Goal: Task Accomplishment & Management: Use online tool/utility

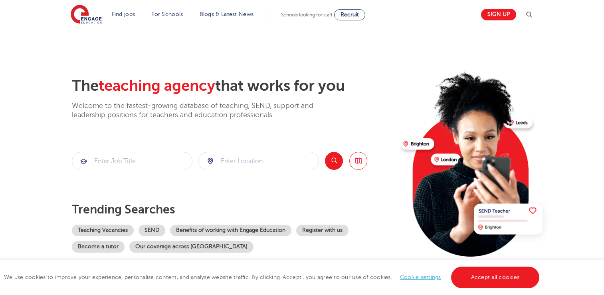
scroll to position [56, 0]
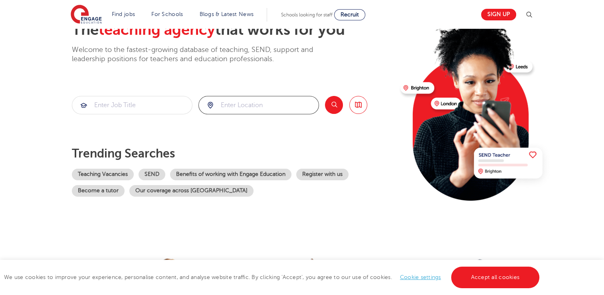
click at [248, 104] on input "search" at bounding box center [259, 105] width 120 height 18
click at [333, 107] on button "Search" at bounding box center [334, 105] width 18 height 18
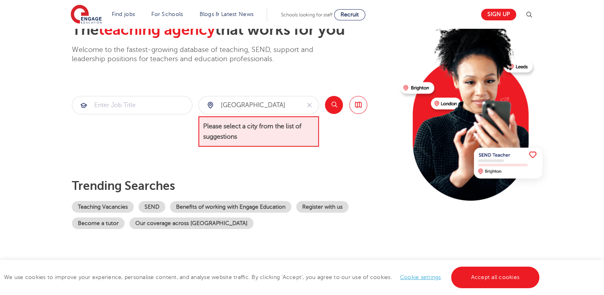
click at [247, 127] on span "Please select a city from the list of suggestions" at bounding box center [258, 131] width 121 height 31
click at [259, 117] on span "Please select a city from the list of suggestions" at bounding box center [258, 131] width 121 height 31
click at [268, 111] on input "[GEOGRAPHIC_DATA]" at bounding box center [249, 105] width 101 height 18
type input "b"
click at [268, 111] on input "search" at bounding box center [259, 105] width 120 height 18
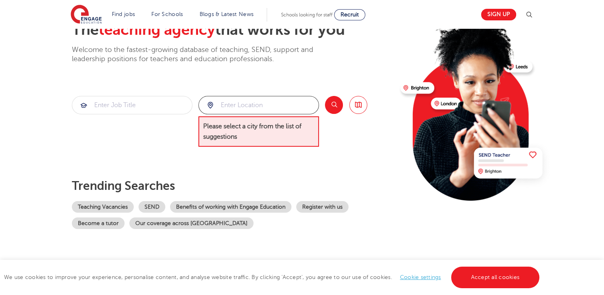
click at [268, 111] on input "search" at bounding box center [259, 105] width 120 height 18
click at [211, 106] on div at bounding box center [259, 105] width 120 height 18
click at [229, 106] on input "search" at bounding box center [259, 105] width 120 height 18
click at [333, 109] on button "Search" at bounding box center [334, 105] width 18 height 18
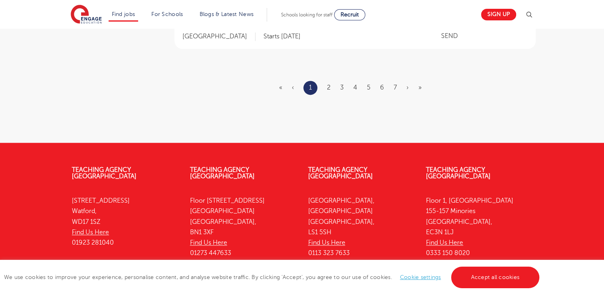
scroll to position [1161, 0]
